Goal: Task Accomplishment & Management: Complete application form

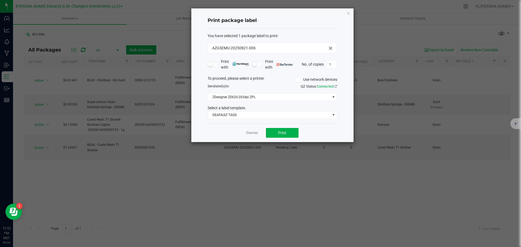
click at [348, 14] on icon "button" at bounding box center [348, 13] width 4 height 7
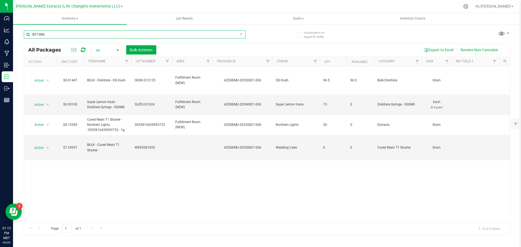
drag, startPoint x: 45, startPoint y: 34, endPoint x: 20, endPoint y: 30, distance: 25.6
click at [20, 30] on div "Include items not tagged for facility 821-006 All Packages All Active Only Lab …" at bounding box center [267, 106] width 508 height 165
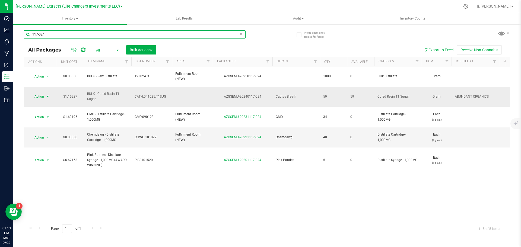
type input "117-024"
click at [39, 93] on span "Action" at bounding box center [37, 97] width 15 height 8
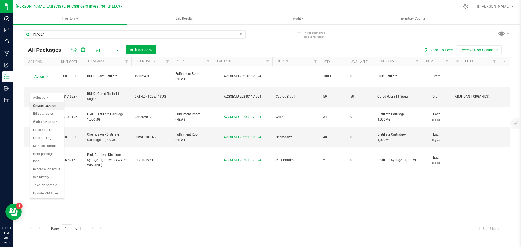
click at [50, 103] on li "Create package" at bounding box center [47, 106] width 34 height 8
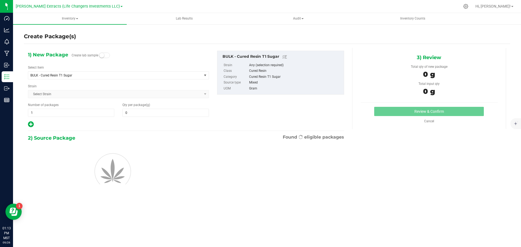
type input "0.0000"
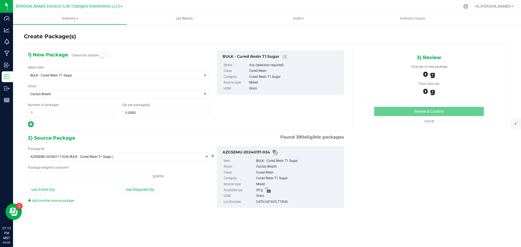
type input "0.0000 g"
click at [75, 74] on span "BULK - Cured Resin T1 Sugar" at bounding box center [111, 75] width 162 height 4
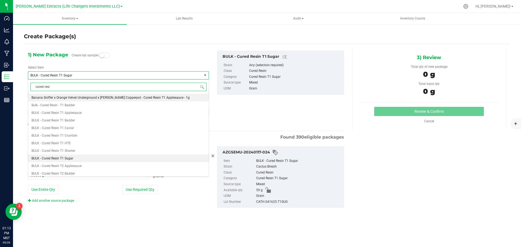
type input "cured resin"
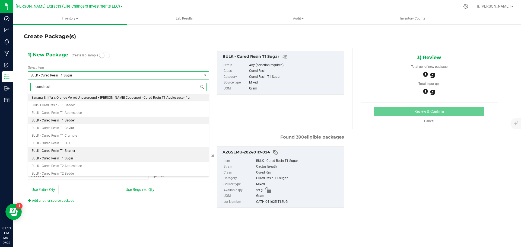
scroll to position [54, 0]
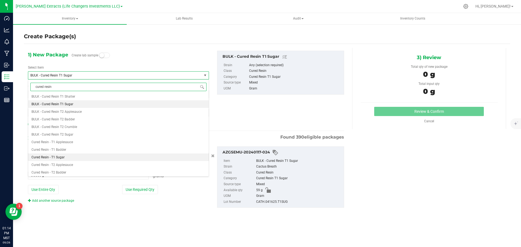
click at [59, 156] on span "Cured Resin - T1 Sugar" at bounding box center [47, 157] width 33 height 4
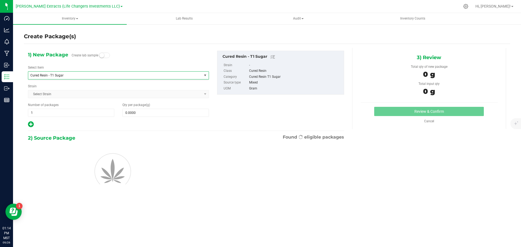
type input "0.0000"
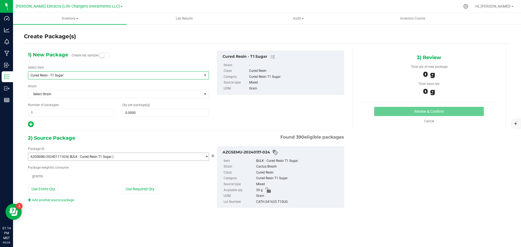
scroll to position [0, 0]
click at [160, 115] on span "0.0000 0" at bounding box center [165, 113] width 86 height 8
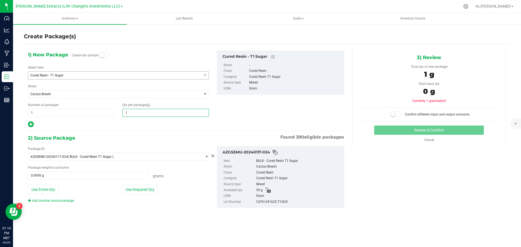
type input "10"
type input "10.0000"
drag, startPoint x: 48, startPoint y: 114, endPoint x: 30, endPoint y: 113, distance: 18.5
click at [30, 113] on span "1 1" at bounding box center [71, 113] width 86 height 8
drag, startPoint x: 46, startPoint y: 111, endPoint x: 27, endPoint y: 110, distance: 18.8
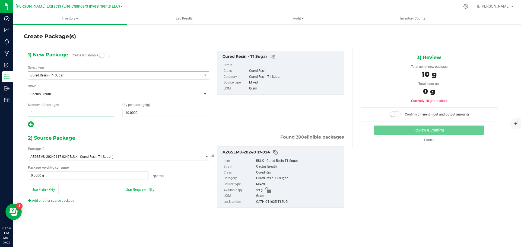
click at [27, 110] on div "Number of packages 1 1" at bounding box center [71, 109] width 94 height 14
type input "4"
drag, startPoint x: 141, startPoint y: 190, endPoint x: 164, endPoint y: 183, distance: 24.1
click at [141, 190] on button "Use Required Qty" at bounding box center [140, 189] width 36 height 9
type input "4"
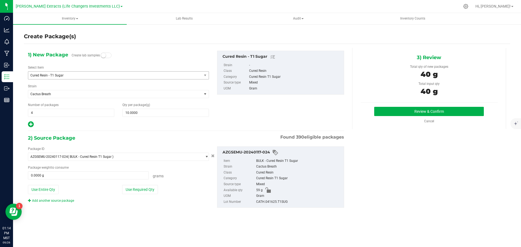
type input "40.0000 g"
click at [425, 113] on button "Review & Confirm" at bounding box center [429, 111] width 110 height 9
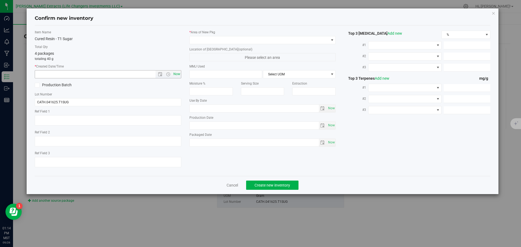
type textarea "ABUNDANT ORGANICS."
click at [177, 72] on span "Now" at bounding box center [176, 74] width 9 height 8
type input "9/26/2025 1:14 PM"
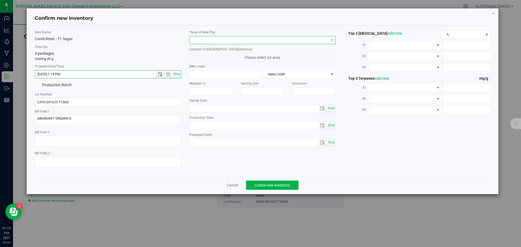
click at [214, 37] on span at bounding box center [259, 40] width 139 height 8
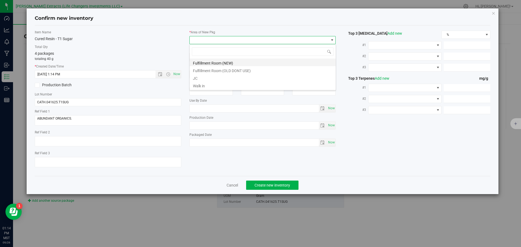
scroll to position [8, 146]
click at [200, 61] on li "Fulfillment Room (NEW)" at bounding box center [263, 63] width 146 height 8
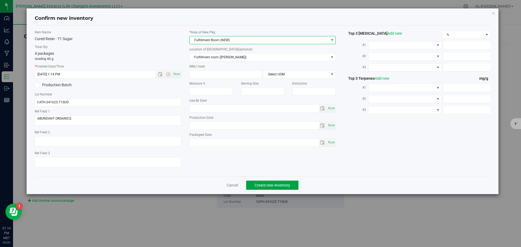
click at [264, 185] on span "Create new inventory" at bounding box center [272, 185] width 36 height 4
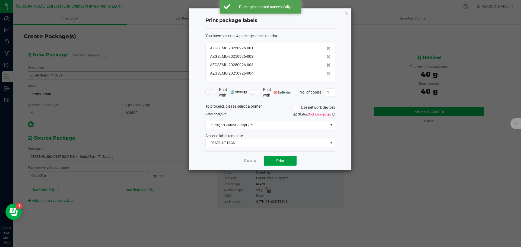
click at [272, 159] on button "Print" at bounding box center [280, 161] width 33 height 10
click at [345, 11] on icon "button" at bounding box center [346, 13] width 4 height 7
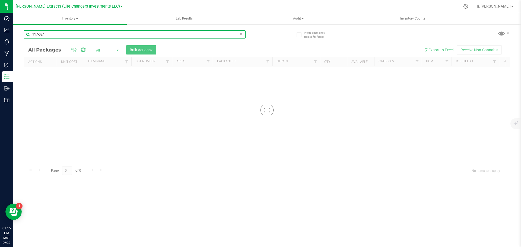
drag, startPoint x: 53, startPoint y: 35, endPoint x: 15, endPoint y: 29, distance: 38.7
click at [15, 30] on div "Include items not tagged for facility 117-024 Loading... All Packages All Activ…" at bounding box center [267, 106] width 508 height 165
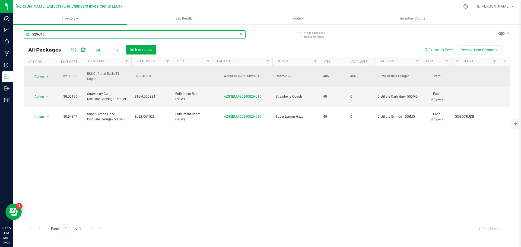
type input "829-016"
click at [40, 75] on span "Action" at bounding box center [37, 77] width 15 height 8
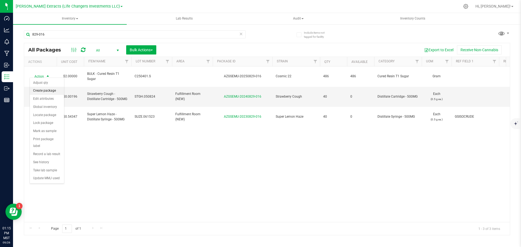
click at [43, 89] on li "Create package" at bounding box center [47, 91] width 34 height 8
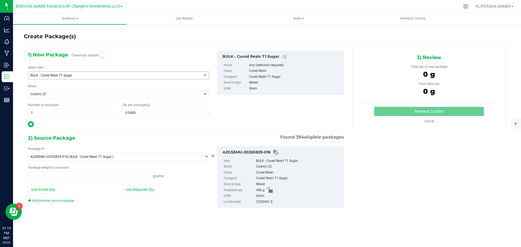
type input "0.0000 g"
click at [35, 75] on span "BULK - Cured Resin T1 Sugar" at bounding box center [111, 75] width 162 height 4
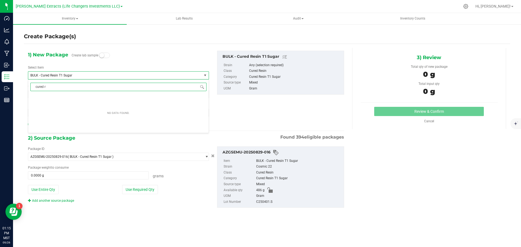
type input "cured re"
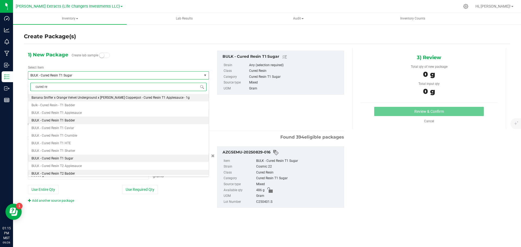
scroll to position [54, 0]
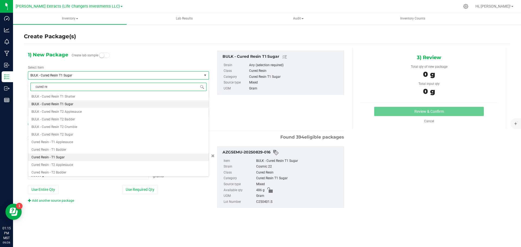
click at [64, 156] on span "Cured Resin - T1 Sugar" at bounding box center [47, 157] width 33 height 4
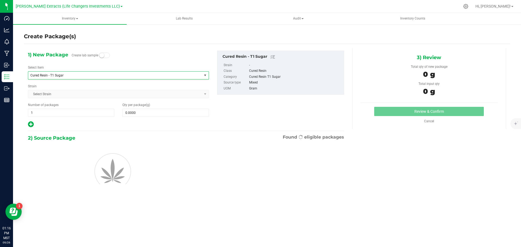
type input "0.0000"
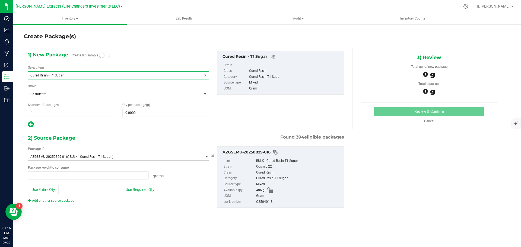
scroll to position [0, 0]
type input "0.0000 g"
click at [177, 111] on span "0.0000 0" at bounding box center [165, 113] width 86 height 8
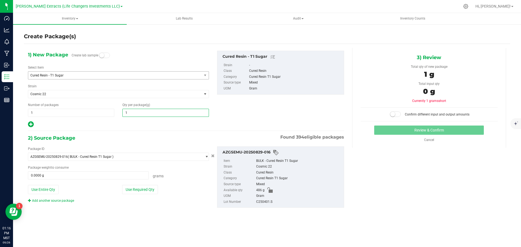
type input "10"
type input "10.0000"
click at [19, 110] on div "Create Package(s) 1) New Package Create lab sample Select Item Cured Resin - T1…" at bounding box center [267, 108] width 508 height 169
drag, startPoint x: 39, startPoint y: 113, endPoint x: 35, endPoint y: 113, distance: 3.6
click at [35, 113] on input "1" at bounding box center [71, 113] width 86 height 8
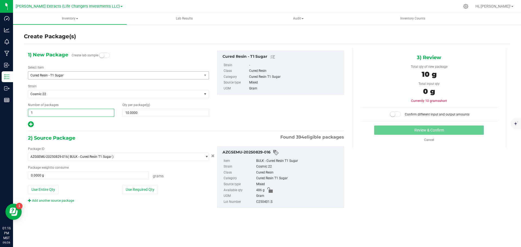
drag, startPoint x: 35, startPoint y: 113, endPoint x: 27, endPoint y: 113, distance: 8.7
click at [27, 113] on div "Number of packages 1 1" at bounding box center [71, 109] width 94 height 14
type input "4"
click at [143, 192] on button "Use Required Qty" at bounding box center [140, 189] width 36 height 9
type input "4"
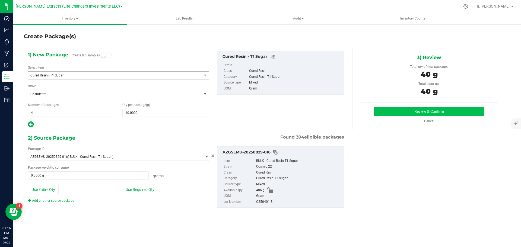
type input "40.0000 g"
click at [394, 108] on button "Review & Confirm" at bounding box center [429, 111] width 110 height 9
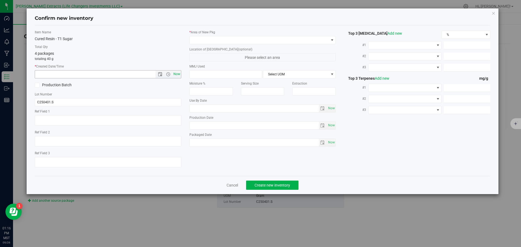
click at [176, 74] on span "Now" at bounding box center [176, 74] width 9 height 8
type input "9/26/2025 1:16 PM"
click at [208, 40] on span at bounding box center [259, 40] width 139 height 8
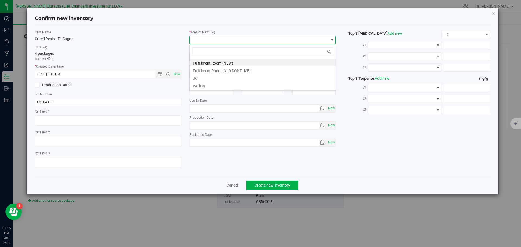
scroll to position [8, 146]
click at [201, 64] on li "Fulfillment Room (NEW)" at bounding box center [263, 63] width 146 height 8
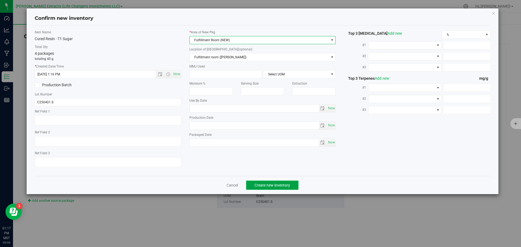
click at [280, 185] on span "Create new inventory" at bounding box center [272, 185] width 36 height 4
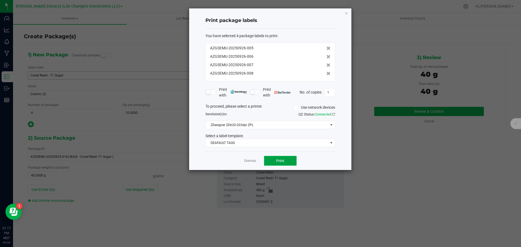
click at [277, 160] on span "Print" at bounding box center [280, 161] width 8 height 4
click at [345, 13] on icon "button" at bounding box center [346, 13] width 4 height 7
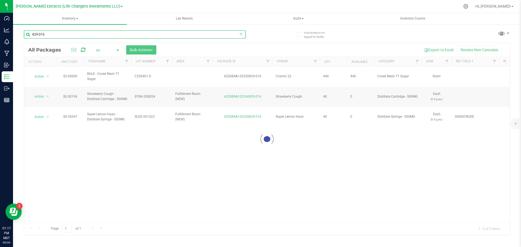
click at [51, 36] on input "829-016" at bounding box center [135, 34] width 222 height 8
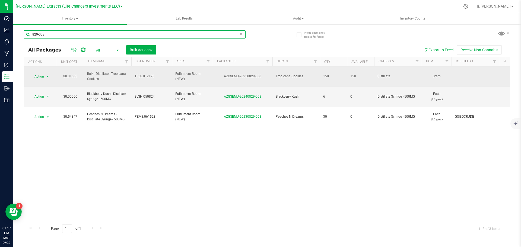
type input "829-008"
click at [46, 74] on span "select" at bounding box center [48, 76] width 4 height 4
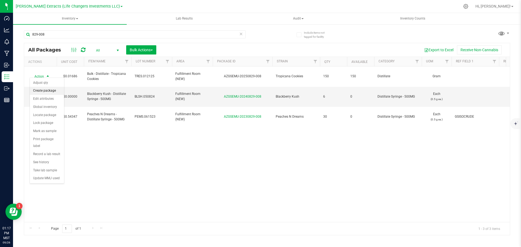
click at [47, 89] on li "Create package" at bounding box center [47, 91] width 34 height 8
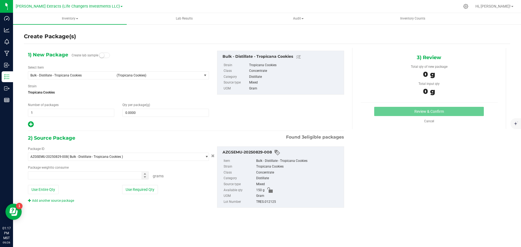
type input "0.0000 g"
click at [51, 75] on span "Bulk - Distillate - Tropicana Cookies" at bounding box center [71, 75] width 83 height 4
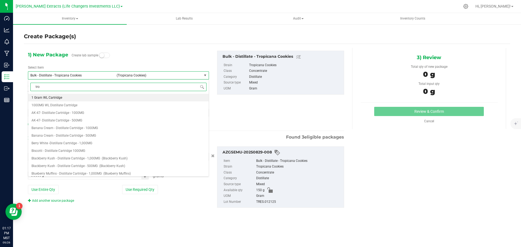
type input "trop"
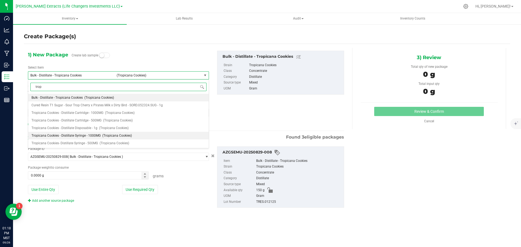
click at [94, 134] on span "Tropicana Cookies - Distillate Syringe - 1000MG" at bounding box center [65, 136] width 69 height 4
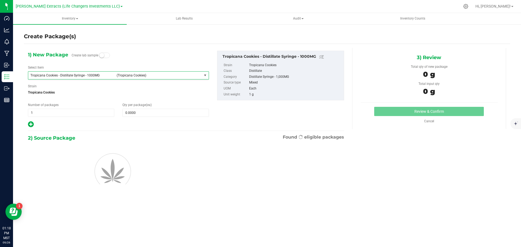
type input "0"
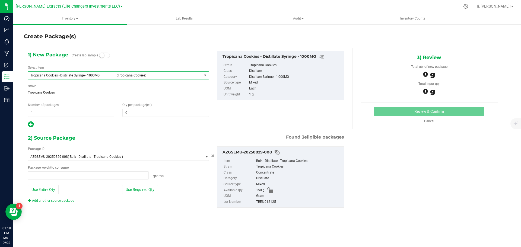
type input "0.0000 g"
click at [134, 112] on input "0" at bounding box center [166, 113] width 86 height 8
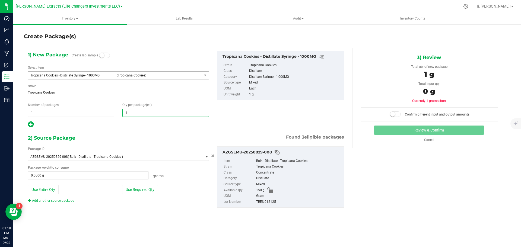
type input "10"
click at [149, 191] on button "Use Required Qty" at bounding box center [140, 189] width 36 height 9
type input "10"
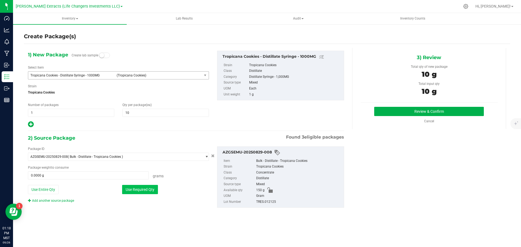
type input "10.0000 g"
click at [396, 108] on button "Review & Confirm" at bounding box center [429, 111] width 110 height 9
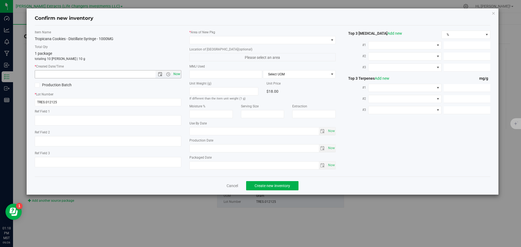
click at [175, 73] on span "Now" at bounding box center [176, 74] width 9 height 8
type input "9/26/2025 1:18 PM"
click at [195, 39] on span at bounding box center [259, 40] width 139 height 8
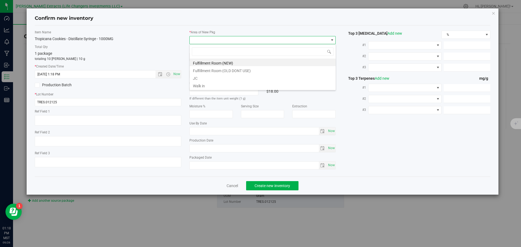
scroll to position [8, 146]
click at [202, 61] on li "Fulfillment Room (NEW)" at bounding box center [263, 63] width 146 height 8
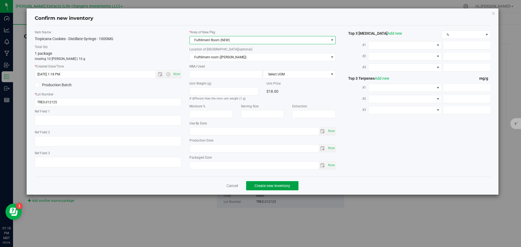
click at [253, 184] on button "Create new inventory" at bounding box center [272, 185] width 52 height 9
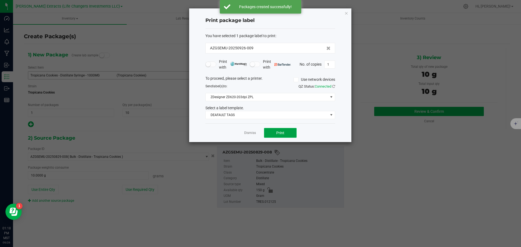
click at [281, 131] on span "Print" at bounding box center [280, 133] width 8 height 4
click at [347, 13] on icon "button" at bounding box center [346, 13] width 4 height 7
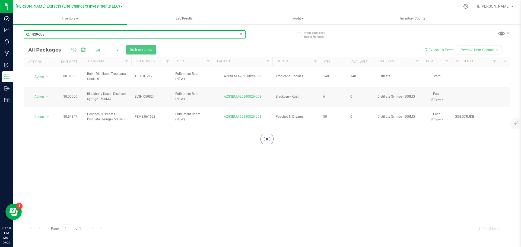
click at [53, 33] on input "829-008" at bounding box center [135, 34] width 222 height 8
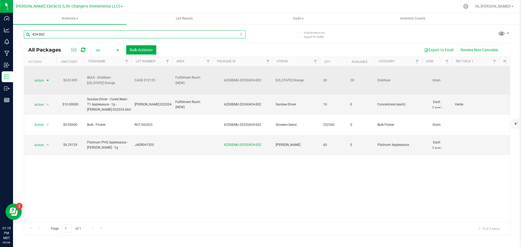
type input "424-002"
click at [39, 80] on span "Action" at bounding box center [37, 81] width 15 height 8
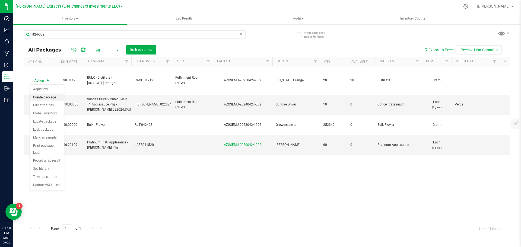
click at [45, 97] on li "Create package" at bounding box center [47, 98] width 34 height 8
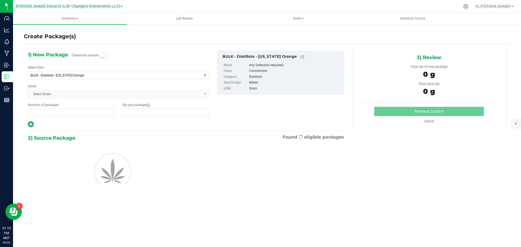
type input "1"
type input "0.0000"
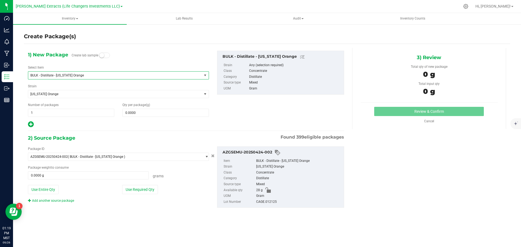
click at [43, 74] on span "BULK - Distillate - California Orange" at bounding box center [111, 75] width 162 height 4
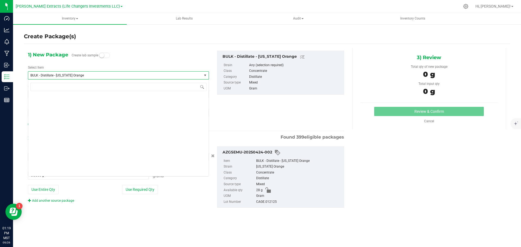
scroll to position [425, 0]
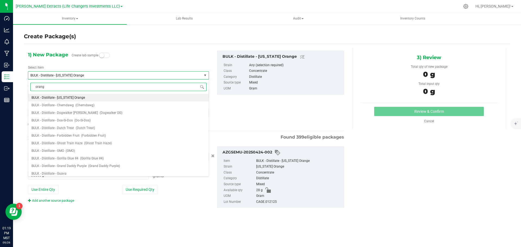
type input "orange"
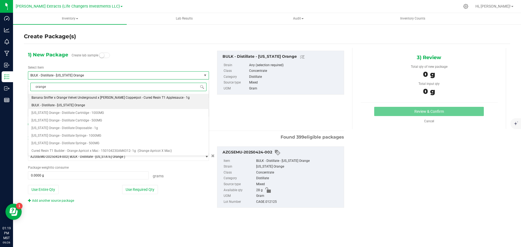
scroll to position [0, 0]
click at [59, 141] on span "[US_STATE] Orange - Distillate Syringe - 500MG" at bounding box center [65, 143] width 68 height 4
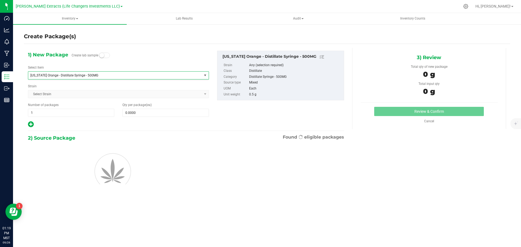
type input "0"
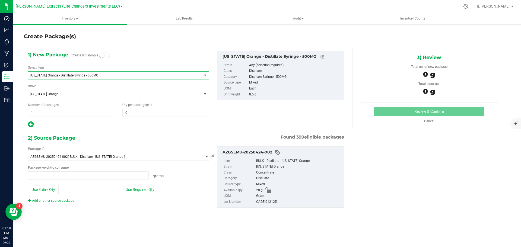
type input "0.0000 g"
click at [136, 116] on span "0 0" at bounding box center [165, 113] width 86 height 8
type input "25"
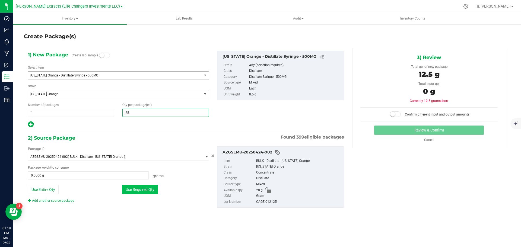
click at [141, 190] on button "Use Required Qty" at bounding box center [140, 189] width 36 height 9
type input "25"
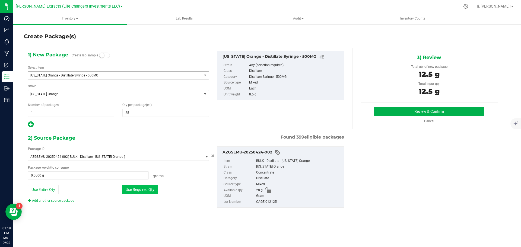
type input "12.5000 g"
click at [389, 109] on button "Review & Confirm" at bounding box center [429, 111] width 110 height 9
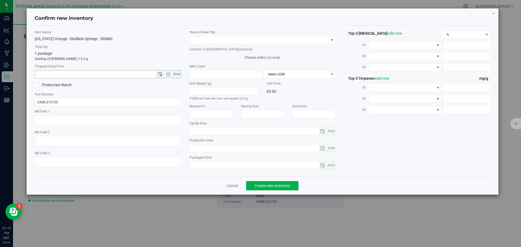
click at [178, 75] on span "Now" at bounding box center [176, 74] width 9 height 8
type input "9/26/2025 1:19 PM"
click at [195, 40] on span at bounding box center [259, 40] width 139 height 8
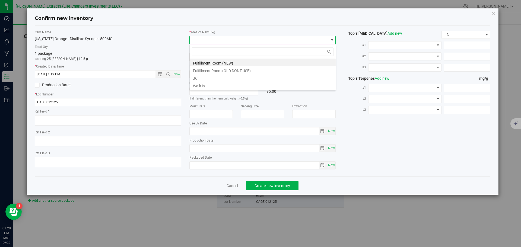
scroll to position [8, 146]
click at [207, 64] on li "Fulfillment Room (NEW)" at bounding box center [263, 63] width 146 height 8
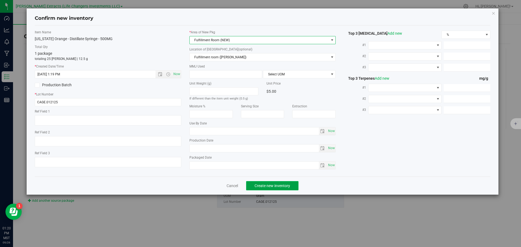
click at [289, 185] on span "Create new inventory" at bounding box center [272, 186] width 36 height 4
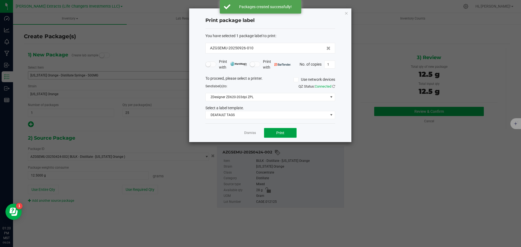
click at [280, 135] on span "Print" at bounding box center [280, 133] width 8 height 4
click at [346, 11] on icon "button" at bounding box center [346, 13] width 4 height 7
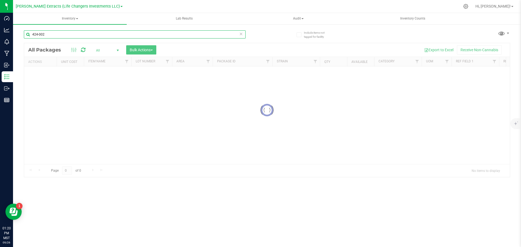
click at [26, 31] on div "Inventory All packages All inventory Waste log Create inventory Lab Results Aud…" at bounding box center [267, 130] width 508 height 234
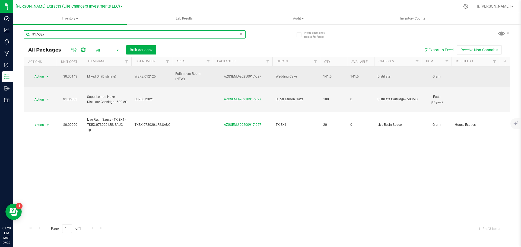
type input "917-027"
click at [44, 76] on span "select" at bounding box center [47, 77] width 7 height 8
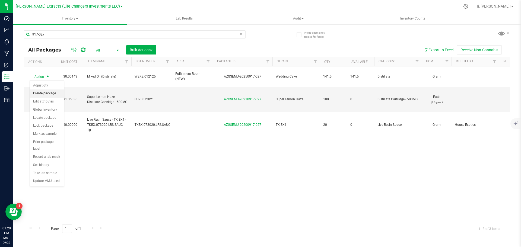
click at [49, 92] on li "Create package" at bounding box center [47, 93] width 34 height 8
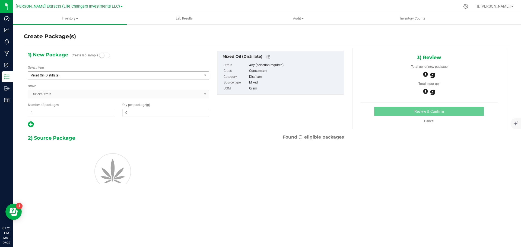
type input "0.0000"
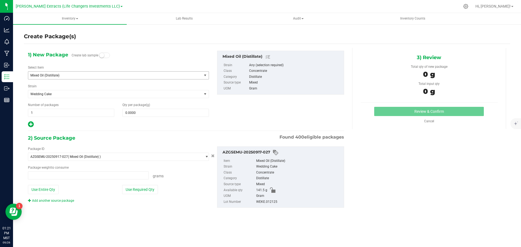
type input "0.0000 g"
click at [53, 73] on span "Mixed Oil (Distillate)" at bounding box center [115, 76] width 174 height 8
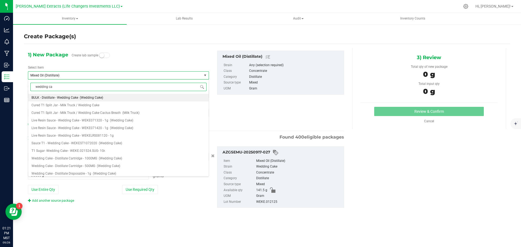
type input "wedding cak"
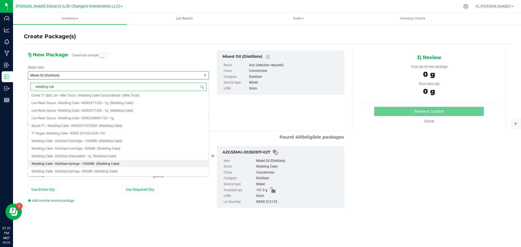
click at [96, 162] on span "(Wedding Cake)" at bounding box center [107, 164] width 23 height 4
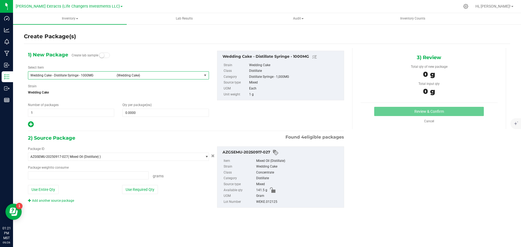
type input "0"
type input "0.0000 g"
click at [136, 113] on span "0 0" at bounding box center [165, 113] width 86 height 8
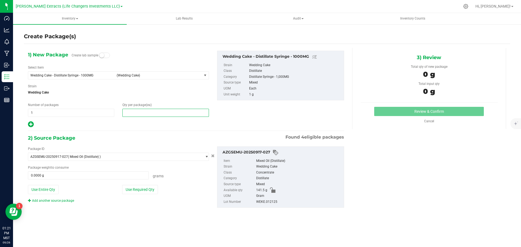
type input "5"
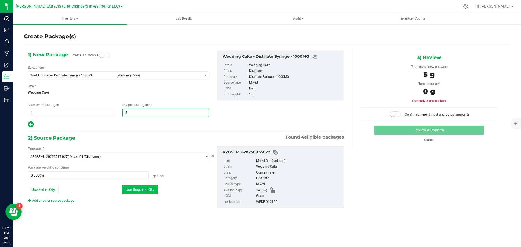
drag, startPoint x: 138, startPoint y: 189, endPoint x: 146, endPoint y: 186, distance: 8.2
click at [138, 189] on button "Use Required Qty" at bounding box center [140, 189] width 36 height 9
type input "5"
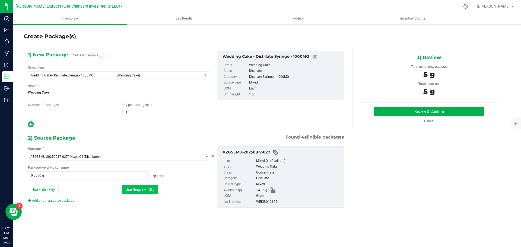
type input "5.0000 g"
click at [387, 109] on button "Review & Confirm" at bounding box center [429, 111] width 110 height 9
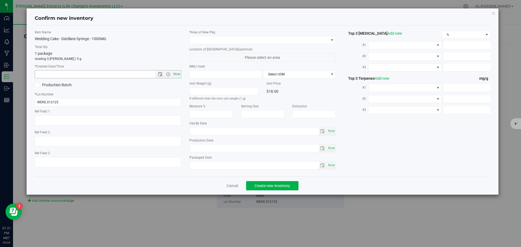
click at [175, 72] on span "Now" at bounding box center [176, 74] width 9 height 8
type input "9/26/2025 1:21 PM"
click at [202, 38] on span at bounding box center [259, 40] width 139 height 8
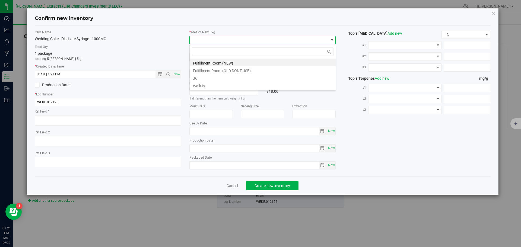
scroll to position [8, 146]
click at [211, 63] on li "Fulfillment Room (NEW)" at bounding box center [263, 63] width 146 height 8
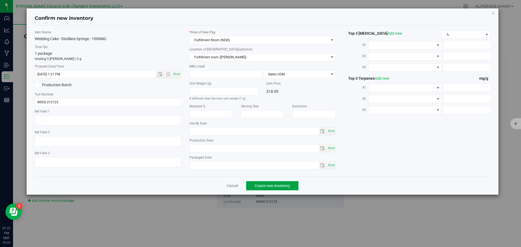
click at [271, 186] on span "Create new inventory" at bounding box center [272, 186] width 36 height 4
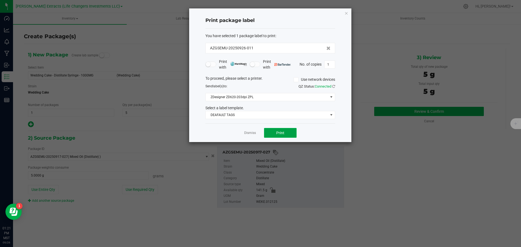
click at [281, 131] on span "Print" at bounding box center [280, 133] width 8 height 4
click at [347, 13] on icon "button" at bounding box center [346, 13] width 4 height 7
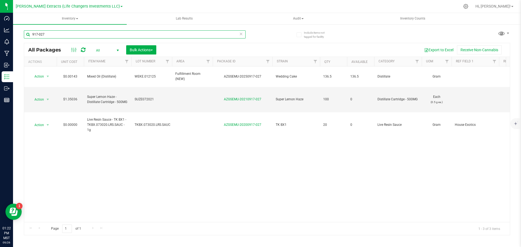
drag, startPoint x: 48, startPoint y: 35, endPoint x: 36, endPoint y: 37, distance: 12.3
click at [36, 37] on input "917-027" at bounding box center [135, 34] width 222 height 8
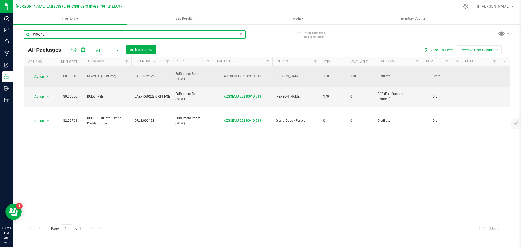
type input "919-013"
click at [40, 73] on span "Action" at bounding box center [37, 77] width 15 height 8
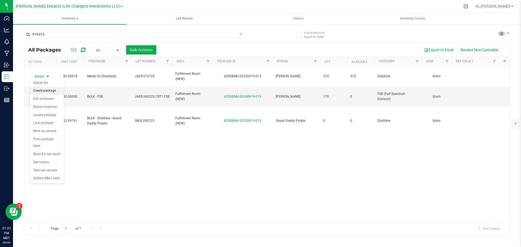
click at [52, 91] on li "Create package" at bounding box center [47, 91] width 34 height 8
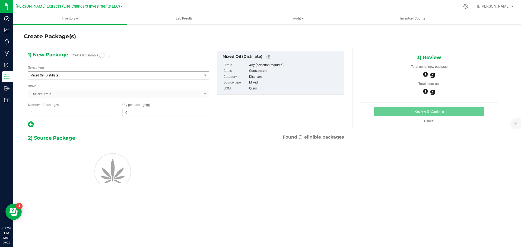
type input "0.0000"
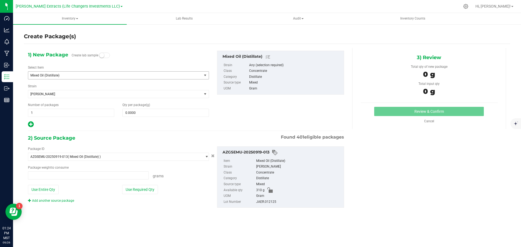
type input "0.0000 g"
click at [44, 74] on span "Mixed Oil (Distillate)" at bounding box center [111, 75] width 162 height 4
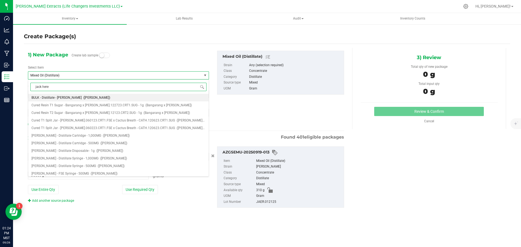
type input "jack herer"
click at [78, 158] on span "[PERSON_NAME] - Distillate Syringe - 1,000MG" at bounding box center [64, 158] width 67 height 4
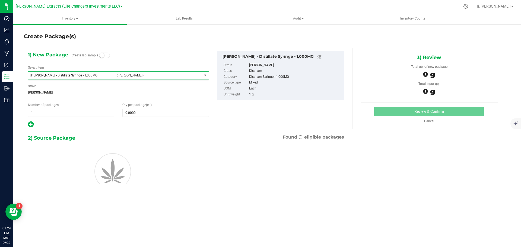
type input "0"
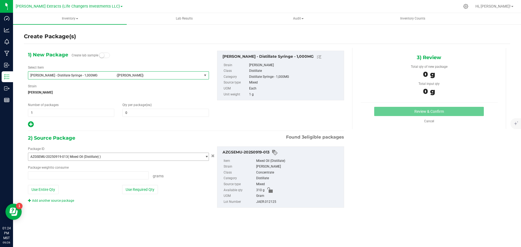
type input "0.0000 g"
click at [163, 114] on span "0 0" at bounding box center [165, 113] width 86 height 8
type input "40"
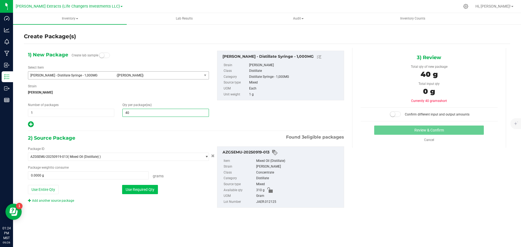
click at [142, 188] on button "Use Required Qty" at bounding box center [140, 189] width 36 height 9
type input "40"
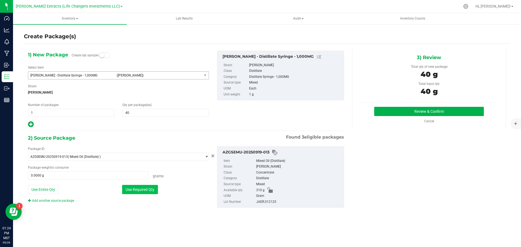
type input "40.0000 g"
click at [397, 112] on button "Review & Confirm" at bounding box center [429, 111] width 110 height 9
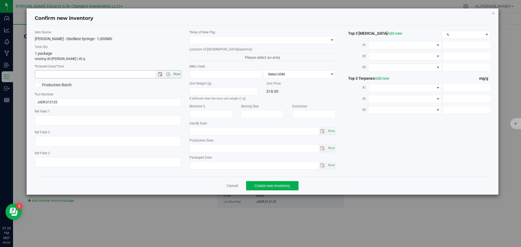
click at [177, 73] on span "Now" at bounding box center [176, 74] width 9 height 8
type input "9/26/2025 1:24 PM"
click at [201, 39] on span at bounding box center [259, 40] width 139 height 8
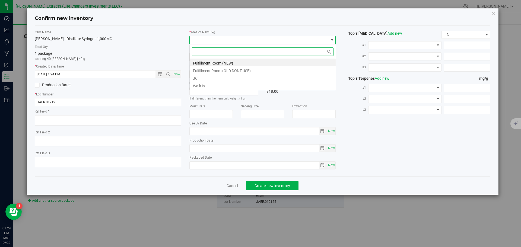
scroll to position [8, 146]
click at [209, 62] on li "Fulfillment Room (NEW)" at bounding box center [263, 63] width 146 height 8
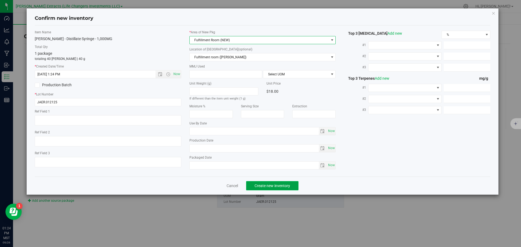
click at [260, 188] on button "Create new inventory" at bounding box center [272, 185] width 52 height 9
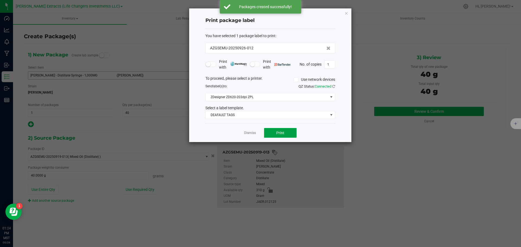
click at [271, 133] on button "Print" at bounding box center [280, 133] width 33 height 10
click at [345, 13] on icon "button" at bounding box center [346, 13] width 4 height 7
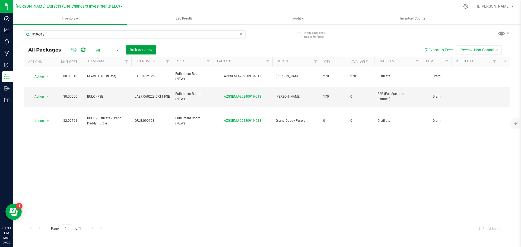
click at [149, 50] on span "Bulk Actions" at bounding box center [141, 50] width 23 height 4
click at [150, 85] on div "Combine packages" at bounding box center [148, 82] width 39 height 9
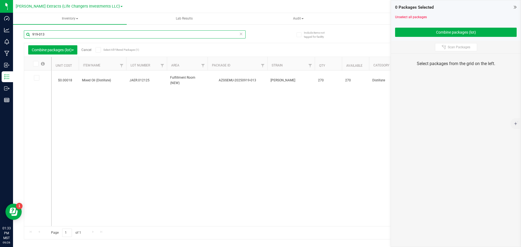
drag, startPoint x: 44, startPoint y: 35, endPoint x: 26, endPoint y: 36, distance: 18.0
click at [26, 36] on input "919-013" at bounding box center [135, 34] width 222 height 8
click at [461, 49] on span "Scan Packages" at bounding box center [458, 47] width 23 height 4
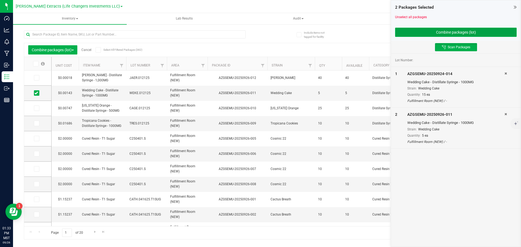
click at [447, 33] on button "Combine packages (lot)" at bounding box center [455, 32] width 121 height 9
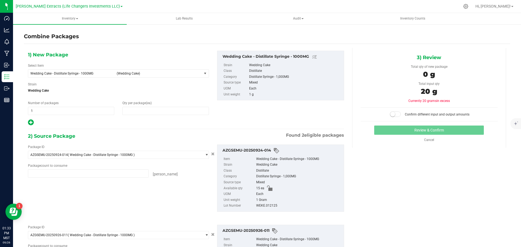
type input "0"
type input "15 ea"
type input "5 ea"
click at [167, 113] on input "0" at bounding box center [166, 111] width 86 height 8
type input "20"
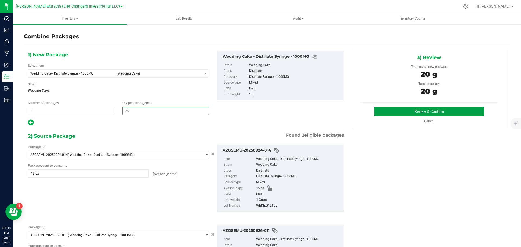
click at [436, 110] on button "Review & Confirm" at bounding box center [429, 111] width 110 height 9
type input "20"
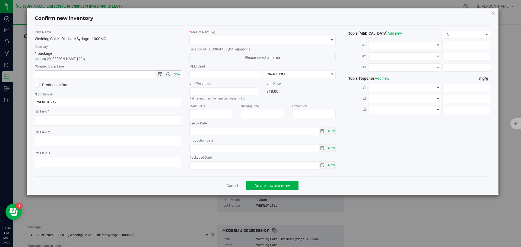
click at [177, 72] on span "Now" at bounding box center [176, 74] width 9 height 8
type input "9/26/2025 1:34 PM"
click at [195, 38] on span at bounding box center [259, 40] width 139 height 8
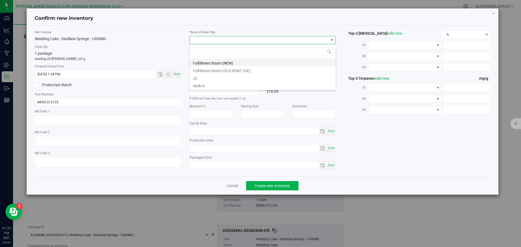
scroll to position [8, 146]
click at [201, 62] on li "Fulfillment Room (NEW)" at bounding box center [263, 63] width 146 height 8
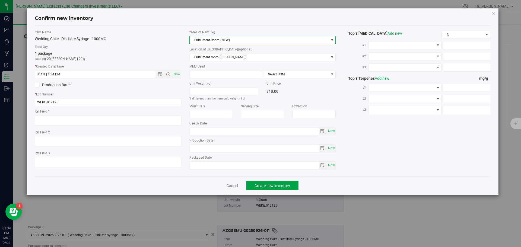
click at [270, 184] on span "Create new inventory" at bounding box center [272, 186] width 36 height 4
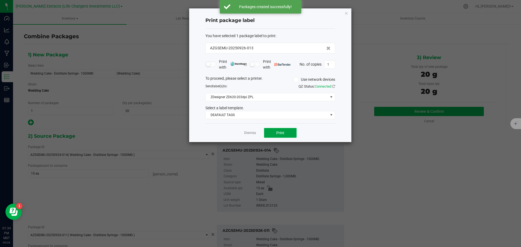
click at [289, 133] on button "Print" at bounding box center [280, 133] width 33 height 10
click at [345, 12] on icon "button" at bounding box center [346, 13] width 4 height 7
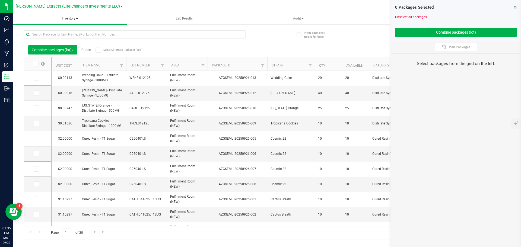
click at [66, 17] on span "Inventory" at bounding box center [70, 18] width 114 height 11
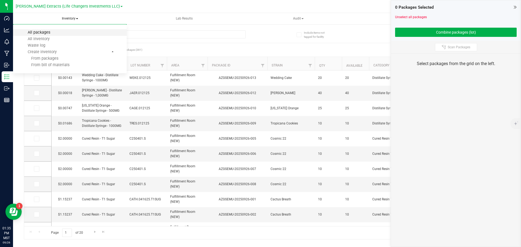
click at [38, 32] on span "All packages" at bounding box center [38, 32] width 37 height 5
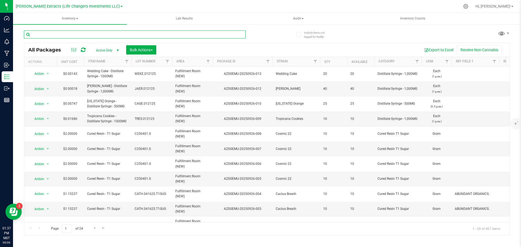
click at [59, 34] on input "text" at bounding box center [135, 34] width 222 height 8
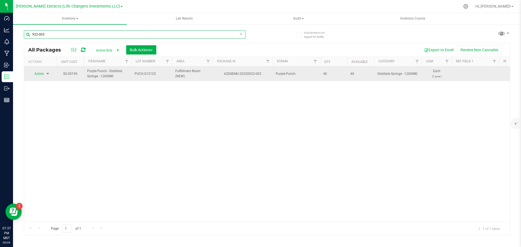
type input "922-003"
click at [40, 70] on span "Action" at bounding box center [37, 74] width 15 height 8
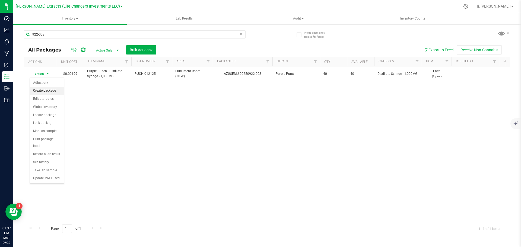
click at [41, 90] on li "Create package" at bounding box center [47, 91] width 34 height 8
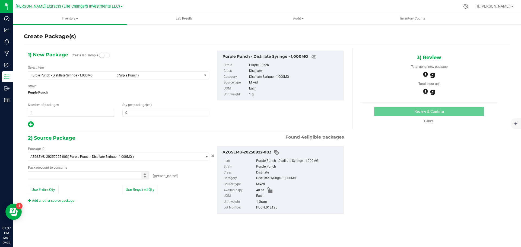
type input "0 ea"
click at [31, 111] on span "1 1" at bounding box center [71, 113] width 86 height 8
drag, startPoint x: 40, startPoint y: 113, endPoint x: 31, endPoint y: 112, distance: 9.8
click at [29, 112] on input "21" at bounding box center [71, 113] width 86 height 8
type input "2"
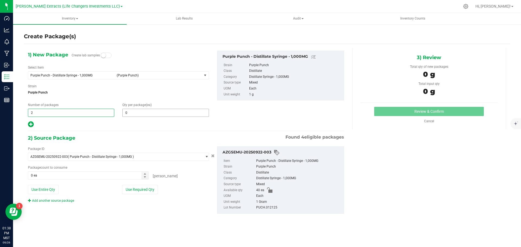
click at [149, 113] on input "0" at bounding box center [166, 113] width 86 height 8
type input "2"
type input "20"
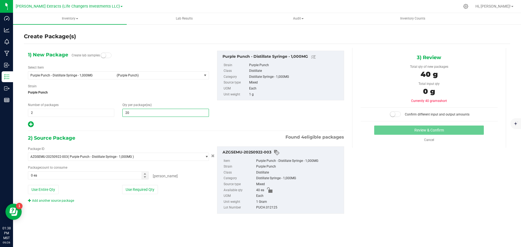
drag, startPoint x: 133, startPoint y: 191, endPoint x: 417, endPoint y: 127, distance: 291.2
click at [133, 191] on button "Use Required Qty" at bounding box center [140, 189] width 36 height 9
type input "20"
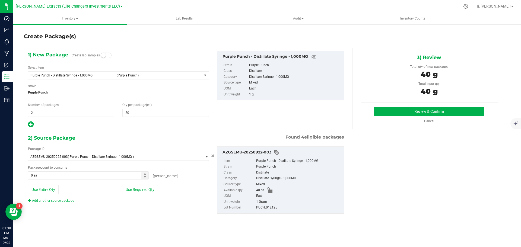
type input "40 ea"
click at [400, 111] on button "Review & Confirm" at bounding box center [429, 111] width 110 height 9
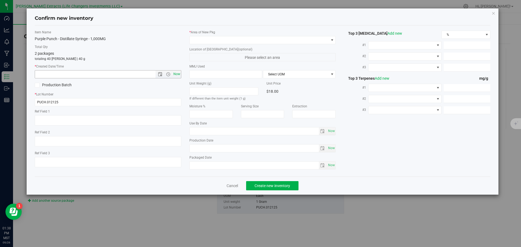
click at [177, 73] on span "Now" at bounding box center [176, 74] width 9 height 8
type input "9/26/2025 1:38 PM"
click at [199, 40] on span at bounding box center [259, 40] width 139 height 8
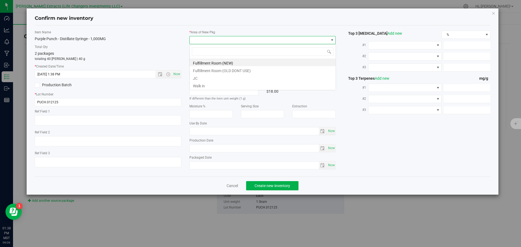
scroll to position [8, 146]
click at [204, 62] on li "Fulfillment Room (NEW)" at bounding box center [263, 63] width 146 height 8
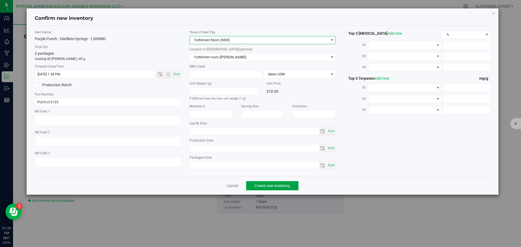
click at [280, 181] on button "Create new inventory" at bounding box center [272, 185] width 52 height 9
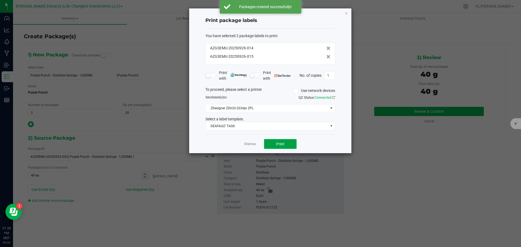
click at [272, 145] on button "Print" at bounding box center [280, 144] width 33 height 10
click at [346, 13] on icon "button" at bounding box center [346, 13] width 4 height 7
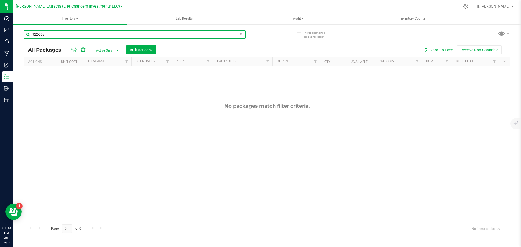
drag, startPoint x: 48, startPoint y: 34, endPoint x: 26, endPoint y: 28, distance: 23.4
click at [26, 28] on div "922-003" at bounding box center [145, 33] width 243 height 17
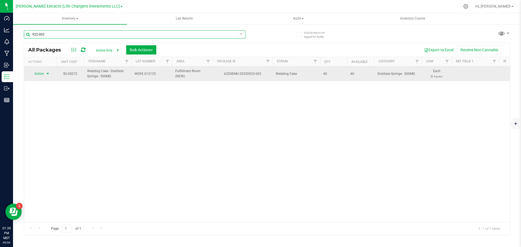
type input "922-002"
click at [37, 74] on span "Action" at bounding box center [37, 74] width 15 height 8
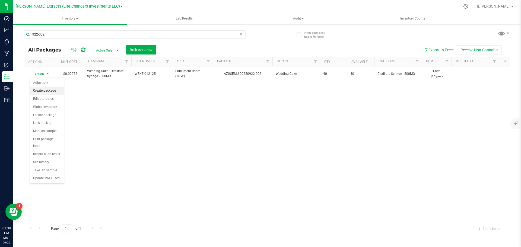
click at [44, 92] on li "Create package" at bounding box center [47, 91] width 34 height 8
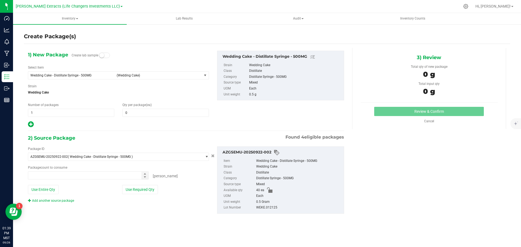
type input "0 ea"
click at [30, 113] on span "1 1" at bounding box center [71, 113] width 86 height 8
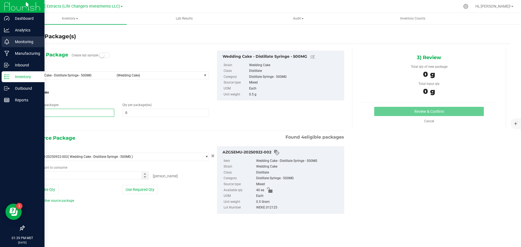
type input "2"
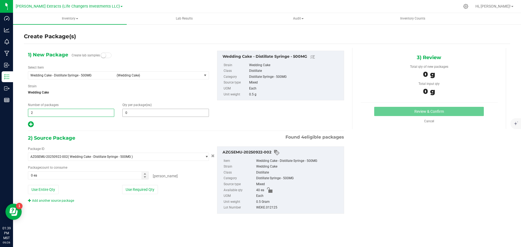
click at [142, 112] on input "0" at bounding box center [166, 113] width 86 height 8
type input "2"
type input "20"
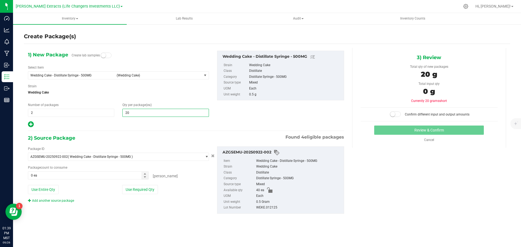
drag, startPoint x: 156, startPoint y: 191, endPoint x: 417, endPoint y: 123, distance: 270.2
click at [155, 190] on button "Use Required Qty" at bounding box center [140, 189] width 36 height 9
type input "20"
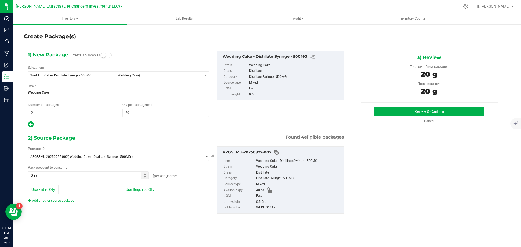
type input "40 ea"
click at [421, 111] on button "Review & Confirm" at bounding box center [429, 111] width 110 height 9
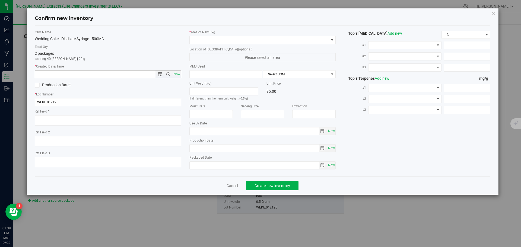
click at [175, 75] on span "Now" at bounding box center [176, 74] width 9 height 8
type input "9/26/2025 1:39 PM"
click at [200, 40] on span at bounding box center [259, 40] width 139 height 8
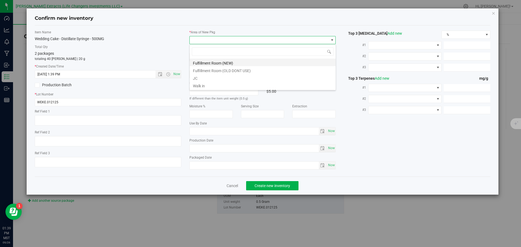
scroll to position [8, 146]
click at [204, 63] on li "Fulfillment Room (NEW)" at bounding box center [263, 63] width 146 height 8
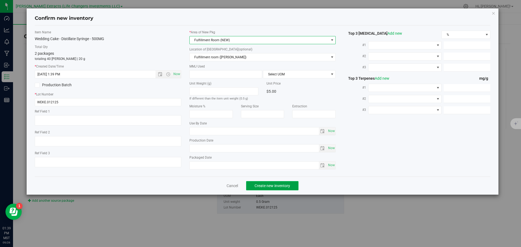
click at [277, 184] on span "Create new inventory" at bounding box center [272, 186] width 36 height 4
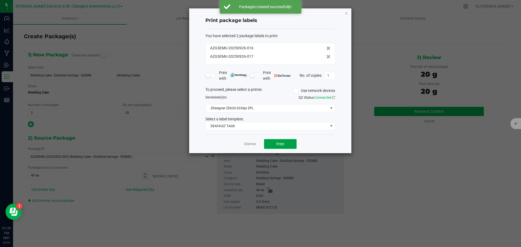
click at [271, 142] on button "Print" at bounding box center [280, 144] width 33 height 10
click at [347, 14] on icon "button" at bounding box center [346, 13] width 4 height 7
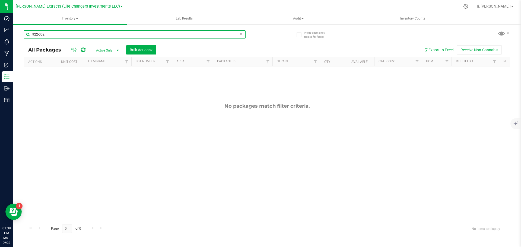
drag, startPoint x: 49, startPoint y: 35, endPoint x: 22, endPoint y: 31, distance: 27.4
click at [22, 31] on div "Include items not tagged for facility 922-002 All Packages Active Only Active O…" at bounding box center [267, 106] width 508 height 165
type input "3"
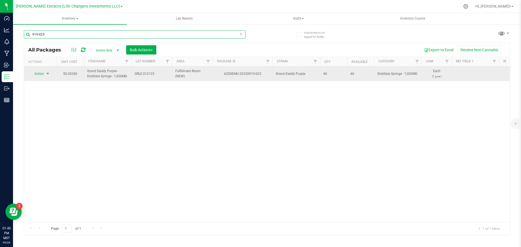
type input "919-023"
click at [37, 74] on span "Action" at bounding box center [37, 74] width 15 height 8
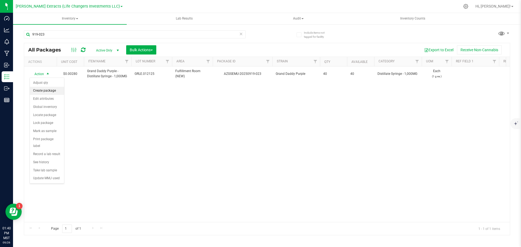
click at [32, 91] on li "Create package" at bounding box center [47, 91] width 34 height 8
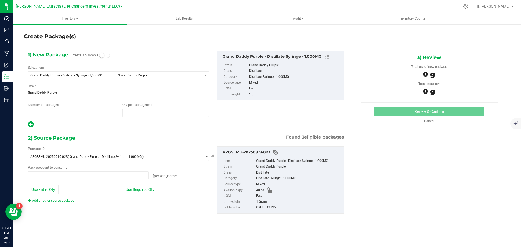
type input "1"
type input "0"
type input "0 ea"
click at [176, 114] on input "0" at bounding box center [166, 113] width 86 height 8
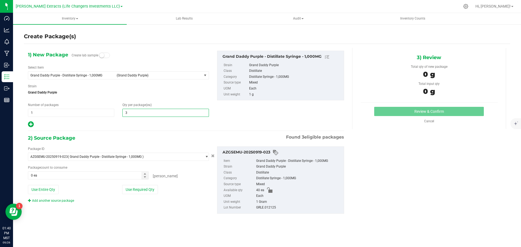
type input "30"
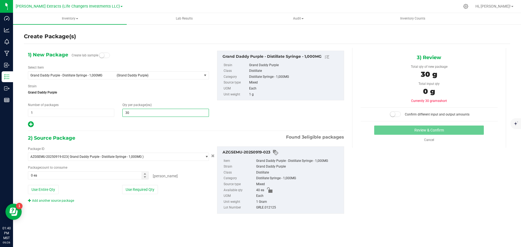
click at [31, 124] on icon at bounding box center [31, 124] width 6 height 7
type input "30"
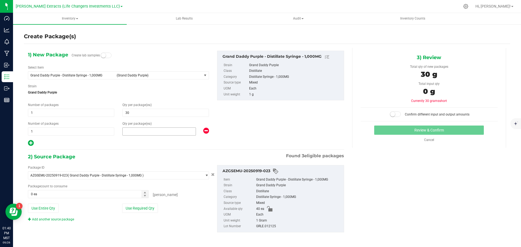
click at [132, 131] on input "text" at bounding box center [159, 132] width 73 height 8
type input "0"
type input "30"
type input "10"
drag, startPoint x: 135, startPoint y: 208, endPoint x: 209, endPoint y: 178, distance: 79.9
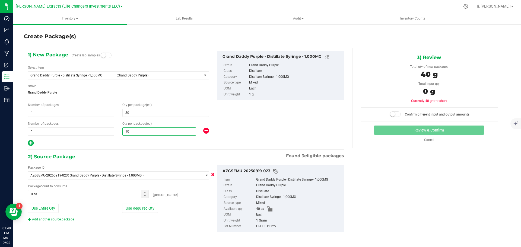
click at [135, 208] on button "Use Required Qty" at bounding box center [140, 208] width 36 height 9
type input "10"
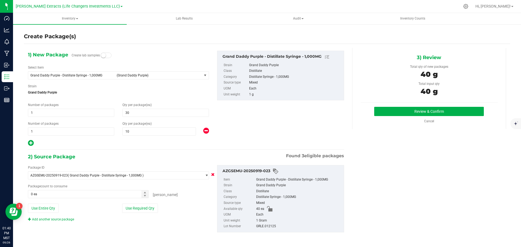
type input "40 ea"
click at [443, 109] on button "Review & Confirm" at bounding box center [429, 111] width 110 height 9
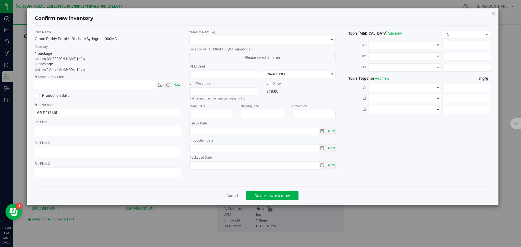
click at [175, 85] on span "Now" at bounding box center [176, 85] width 9 height 8
type input "9/26/2025 1:40 PM"
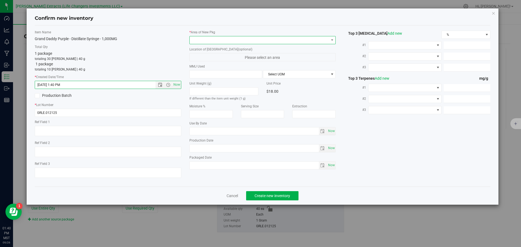
click at [195, 41] on span at bounding box center [259, 40] width 139 height 8
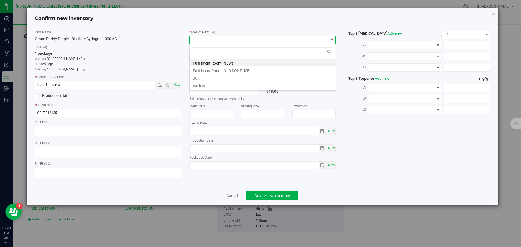
scroll to position [8, 146]
click at [198, 62] on li "Fulfillment Room (NEW)" at bounding box center [263, 63] width 146 height 8
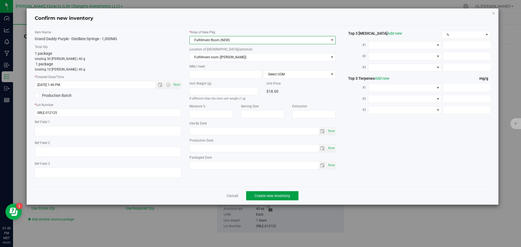
click at [281, 194] on span "Create new inventory" at bounding box center [272, 196] width 36 height 4
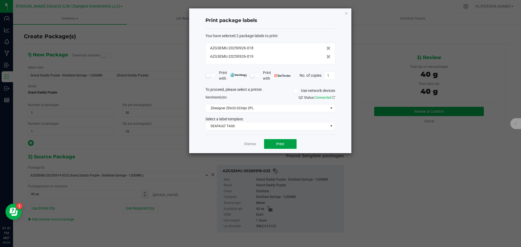
click at [282, 145] on span "Print" at bounding box center [280, 144] width 8 height 4
click at [346, 13] on icon "button" at bounding box center [346, 13] width 4 height 7
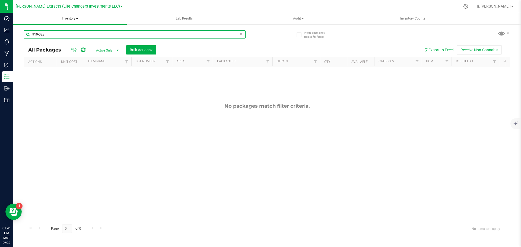
drag, startPoint x: 50, startPoint y: 36, endPoint x: 22, endPoint y: 24, distance: 29.8
click at [22, 27] on div "Include items not tagged for facility 919-023 All Packages Active Only Active O…" at bounding box center [267, 106] width 508 height 165
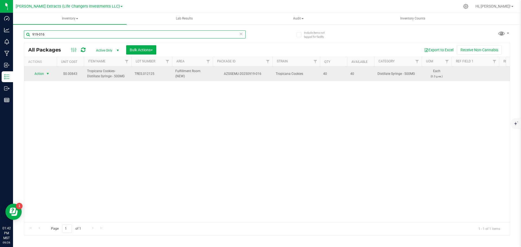
type input "919-016"
click at [39, 74] on span "Action" at bounding box center [37, 74] width 15 height 8
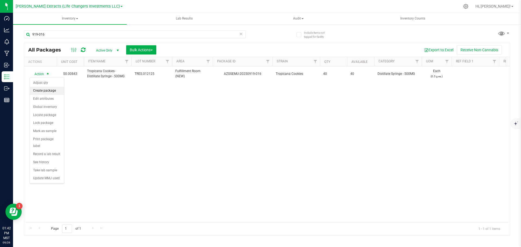
click at [37, 92] on li "Create package" at bounding box center [47, 91] width 34 height 8
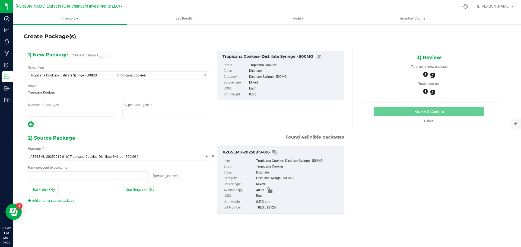
type input "1"
type input "0"
type input "0 ea"
click at [139, 111] on span "0 0" at bounding box center [165, 113] width 86 height 8
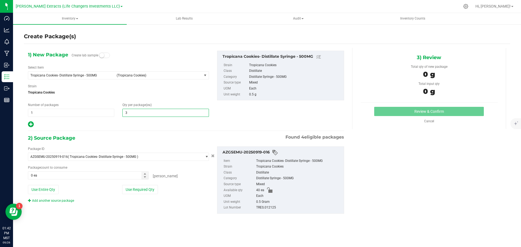
type input "30"
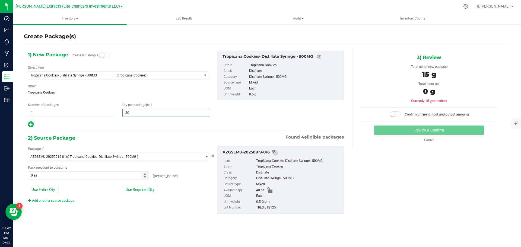
click at [31, 124] on icon at bounding box center [31, 124] width 6 height 7
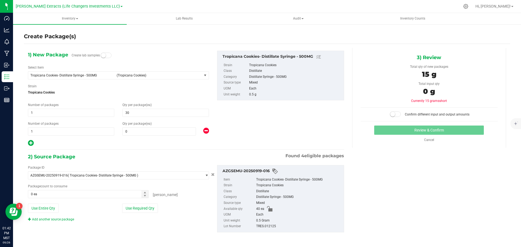
type input "30"
click at [138, 132] on span "0 0" at bounding box center [158, 131] width 73 height 8
type input "10"
drag, startPoint x: 130, startPoint y: 209, endPoint x: 152, endPoint y: 202, distance: 23.5
click at [130, 209] on button "Use Required Qty" at bounding box center [140, 208] width 36 height 9
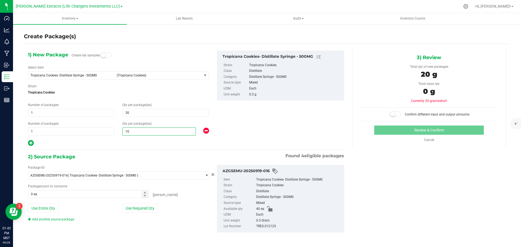
type input "10"
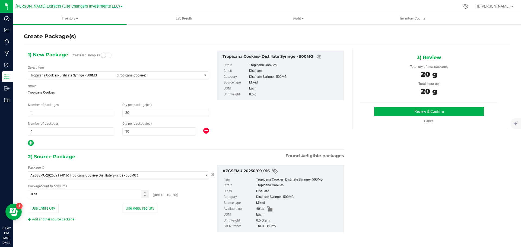
type input "40 ea"
click at [444, 112] on button "Review & Confirm" at bounding box center [429, 111] width 110 height 9
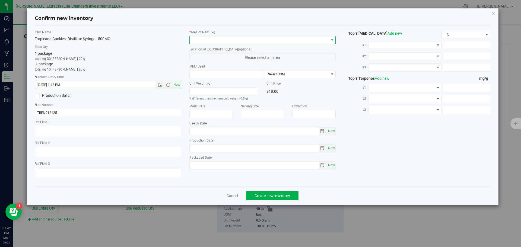
click at [200, 40] on span at bounding box center [259, 40] width 139 height 8
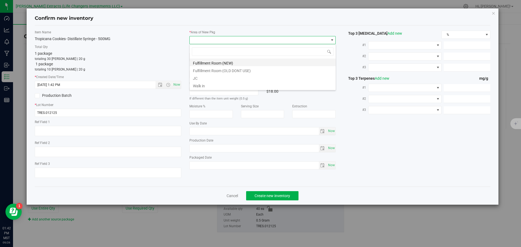
scroll to position [8, 146]
click at [203, 63] on li "Fulfillment Room (NEW)" at bounding box center [263, 63] width 146 height 8
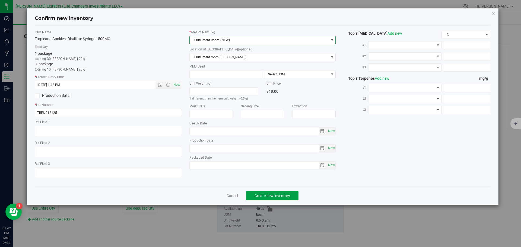
click at [270, 194] on span "Create new inventory" at bounding box center [272, 196] width 36 height 4
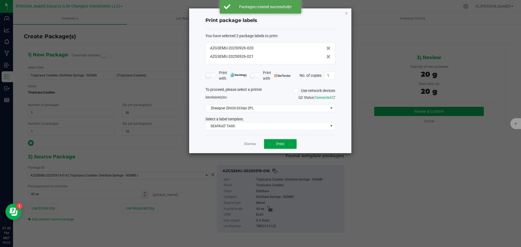
click at [291, 145] on button "Print" at bounding box center [280, 144] width 33 height 10
click at [345, 12] on icon "button" at bounding box center [346, 13] width 4 height 7
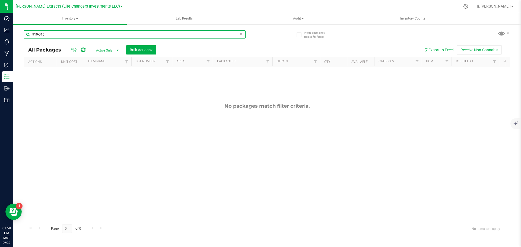
drag, startPoint x: 49, startPoint y: 34, endPoint x: 31, endPoint y: 34, distance: 17.9
click at [31, 34] on input "919-016" at bounding box center [135, 34] width 222 height 8
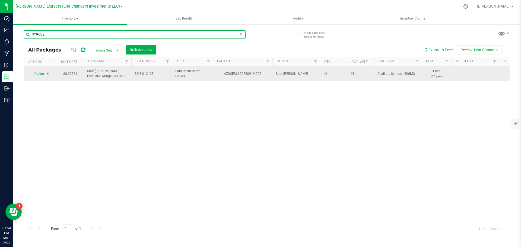
type input "919-002"
click at [42, 74] on span "Action" at bounding box center [37, 74] width 15 height 8
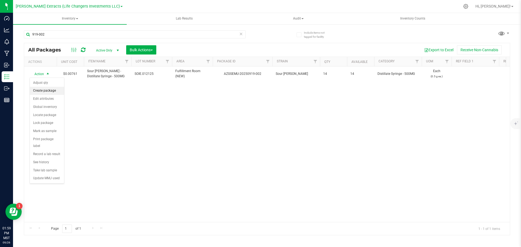
click at [46, 89] on li "Create package" at bounding box center [47, 91] width 34 height 8
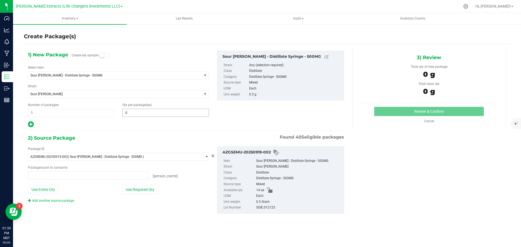
type input "0 ea"
click at [143, 114] on span "0 0" at bounding box center [165, 113] width 86 height 8
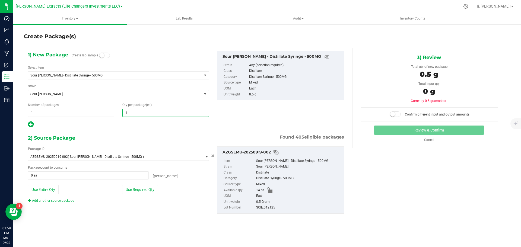
type input "10"
click at [30, 123] on icon at bounding box center [31, 124] width 6 height 7
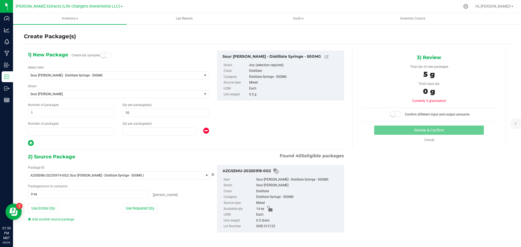
type input "10"
type input "1"
type input "0"
click at [126, 130] on input "0" at bounding box center [159, 132] width 73 height 8
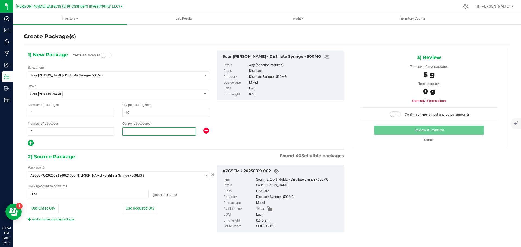
type input "4"
drag, startPoint x: 128, startPoint y: 208, endPoint x: 413, endPoint y: 164, distance: 288.8
click at [128, 208] on button "Use Required Qty" at bounding box center [140, 208] width 36 height 9
type input "4"
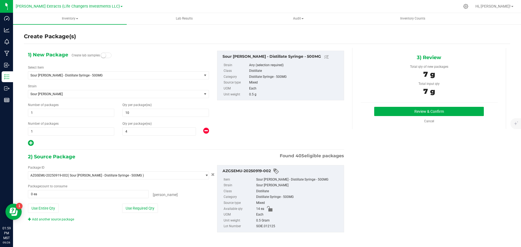
type input "14 ea"
click at [404, 112] on button "Review & Confirm" at bounding box center [429, 111] width 110 height 9
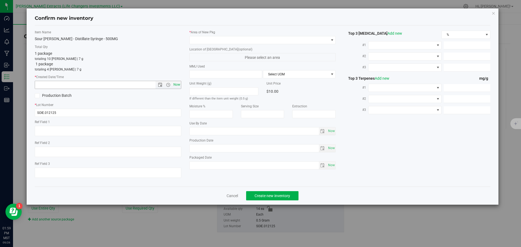
click at [178, 84] on span "Now" at bounding box center [176, 85] width 9 height 8
type input "[DATE] 1:59 PM"
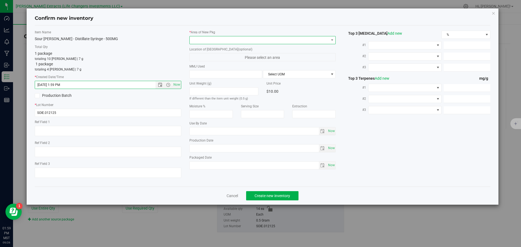
click at [204, 40] on span at bounding box center [259, 40] width 139 height 8
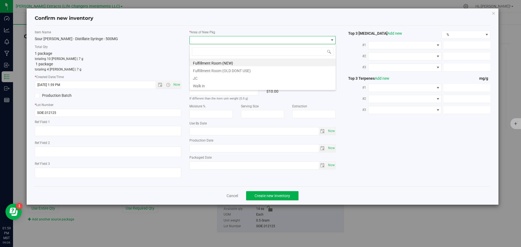
scroll to position [8, 146]
click at [203, 64] on li "Fulfillment Room (NEW)" at bounding box center [263, 63] width 146 height 8
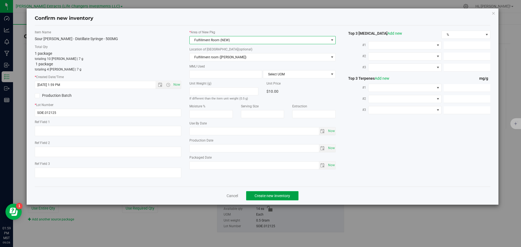
click at [285, 197] on span "Create new inventory" at bounding box center [272, 196] width 36 height 4
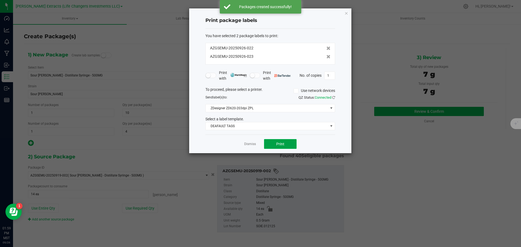
click at [283, 145] on span "Print" at bounding box center [280, 144] width 8 height 4
click at [345, 13] on icon "button" at bounding box center [346, 13] width 4 height 7
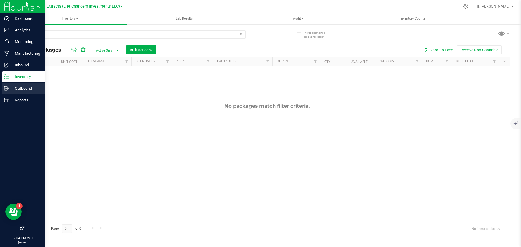
click at [9, 85] on div "Outbound" at bounding box center [23, 88] width 43 height 11
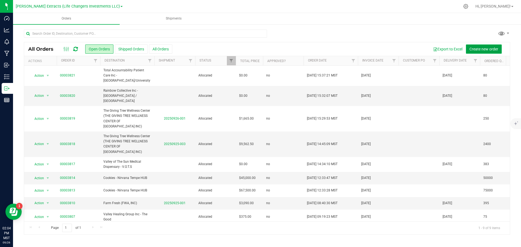
click at [477, 47] on span "Create new order" at bounding box center [483, 49] width 29 height 4
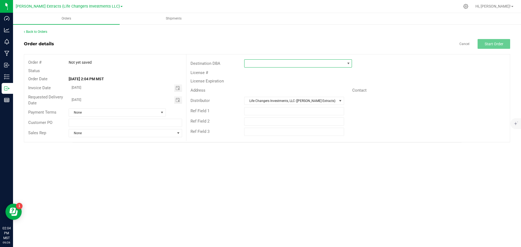
click at [348, 63] on span at bounding box center [348, 63] width 4 height 4
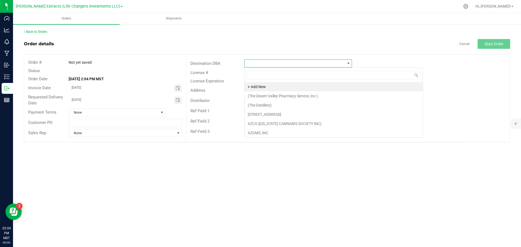
scroll to position [8, 108]
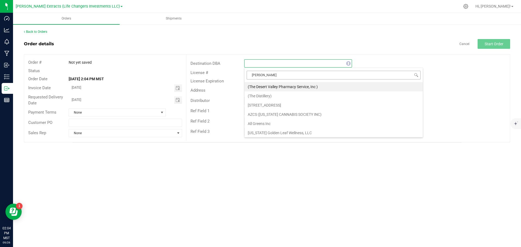
type input "southern"
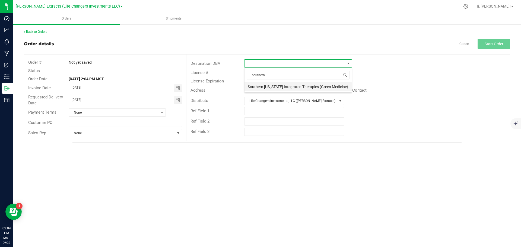
click at [297, 84] on li "Southern [US_STATE] Integrated Therapies (Green Medicine)" at bounding box center [297, 86] width 107 height 9
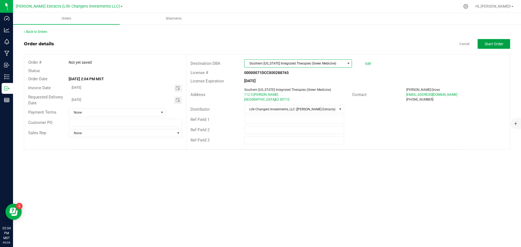
click at [494, 42] on span "Start Order" at bounding box center [493, 44] width 19 height 4
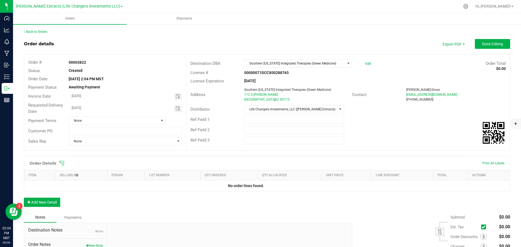
click at [63, 159] on div "Order Details Print All Labels" at bounding box center [266, 163] width 485 height 14
click at [63, 163] on icon at bounding box center [61, 163] width 5 height 5
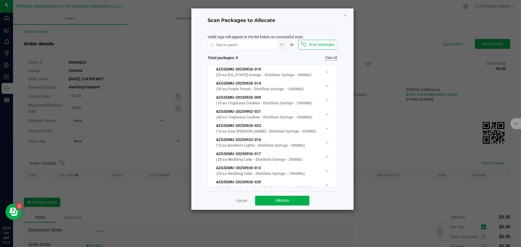
click at [329, 59] on link "Clear All" at bounding box center [331, 58] width 12 height 5
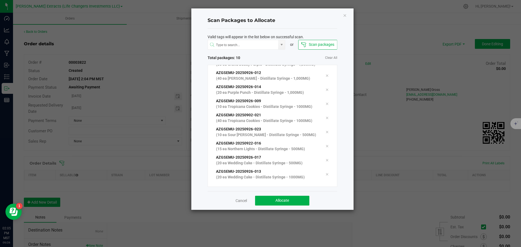
scroll to position [39, 0]
click at [297, 204] on button "Allocate" at bounding box center [282, 201] width 54 height 10
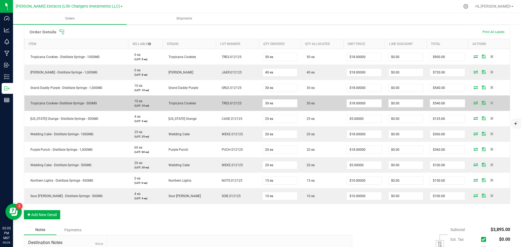
scroll to position [163, 0]
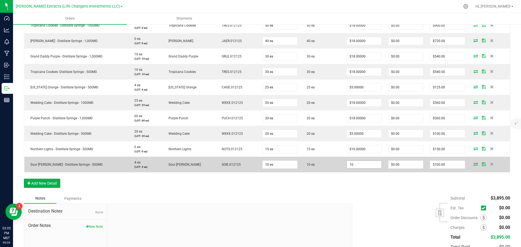
click at [368, 165] on input "10" at bounding box center [364, 165] width 34 height 8
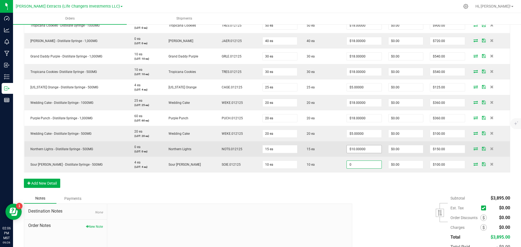
type input "0"
type input "10"
type input "$0.00000"
type input "$0.00"
click at [365, 150] on input "10" at bounding box center [364, 149] width 34 height 8
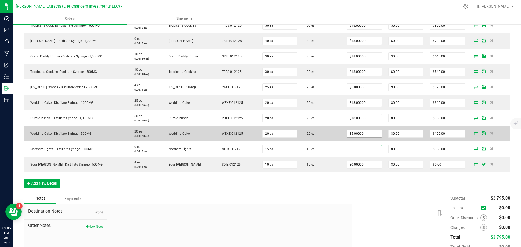
type input "0"
type input "5"
type input "$0.00000"
type input "$0.00"
click at [365, 130] on input "5" at bounding box center [364, 134] width 34 height 8
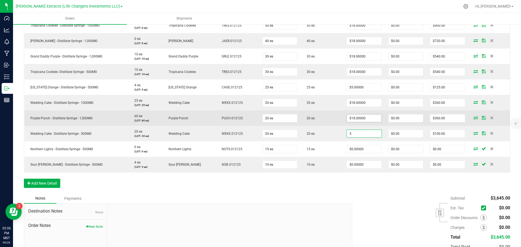
type input "18"
type input "$5.00000"
click at [365, 119] on input "18" at bounding box center [364, 118] width 34 height 8
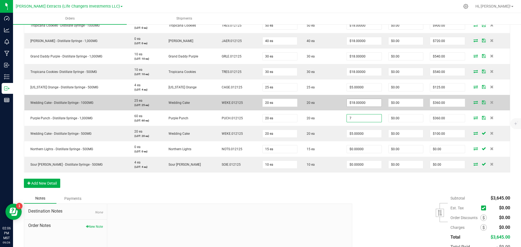
type input "7"
type input "18"
type input "$7.00000"
type input "$140.00"
click at [369, 102] on input "18" at bounding box center [364, 103] width 34 height 8
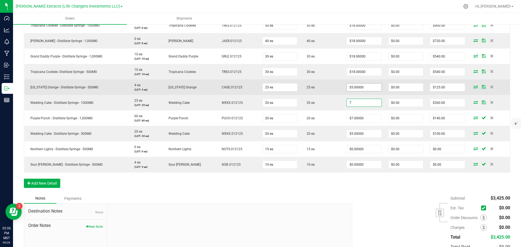
type input "7"
type input "5"
type input "$7.00000"
type input "$140.00"
click at [367, 87] on input "5" at bounding box center [364, 88] width 34 height 8
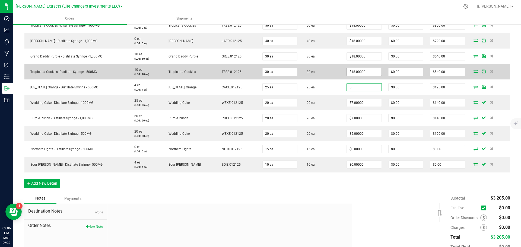
type input "18"
type input "$5.00000"
click at [366, 73] on input "18" at bounding box center [364, 72] width 34 height 8
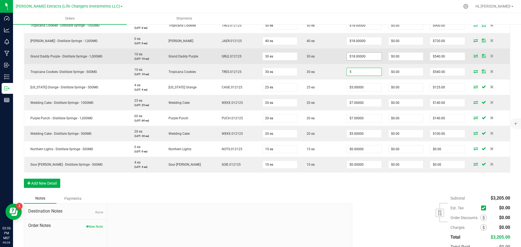
type input "5"
type input "18"
type input "$5.00000"
type input "$150.00"
click at [367, 56] on input "18" at bounding box center [364, 57] width 34 height 8
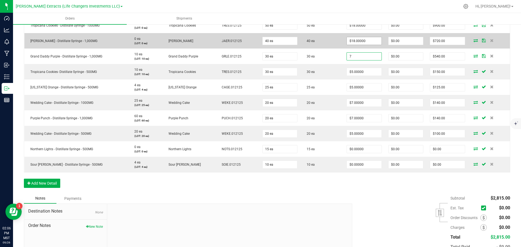
type input "7"
type input "18"
type input "$7.00000"
type input "$210.00"
click at [367, 42] on input "18" at bounding box center [364, 41] width 34 height 8
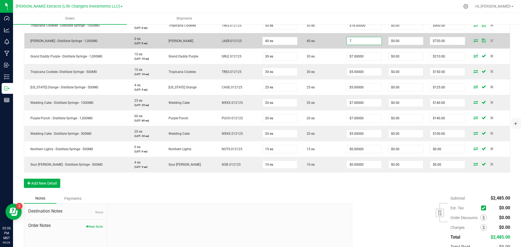
type input "$7.00000"
type input "$280.00"
click at [367, 45] on span "$7.00000" at bounding box center [363, 41] width 35 height 8
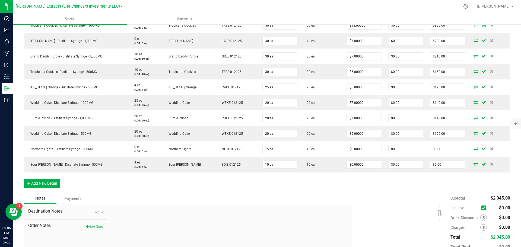
scroll to position [81, 0]
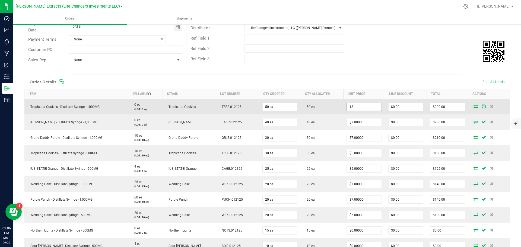
click at [363, 106] on input "18" at bounding box center [364, 107] width 34 height 8
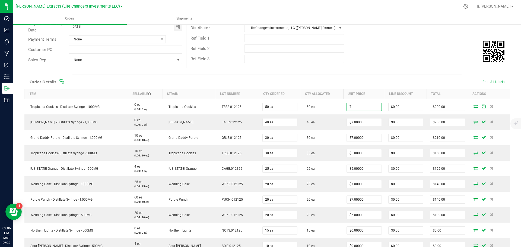
type input "$7.00000"
type input "$350.00"
click at [380, 80] on span at bounding box center [302, 81] width 486 height 5
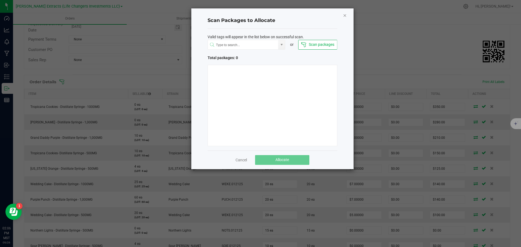
click at [344, 14] on icon "Close" at bounding box center [345, 15] width 4 height 7
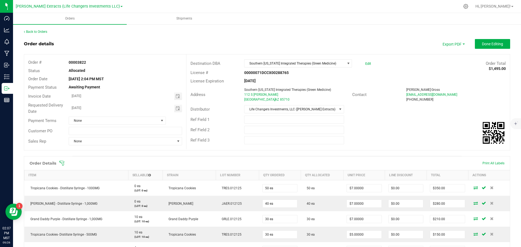
scroll to position [198, 0]
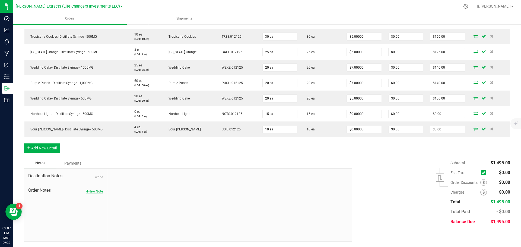
drag, startPoint x: 96, startPoint y: 187, endPoint x: 95, endPoint y: 193, distance: 5.7
click at [96, 188] on span "Order Notes" at bounding box center [65, 190] width 75 height 7
click at [95, 193] on button "New Note" at bounding box center [94, 191] width 17 height 5
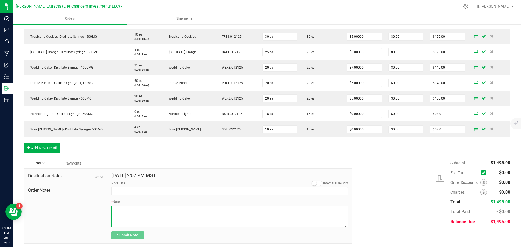
click at [139, 219] on textarea "* Note" at bounding box center [229, 217] width 236 height 22
type textarea "."
type textarea "x25 .500mg syringes included as promo"
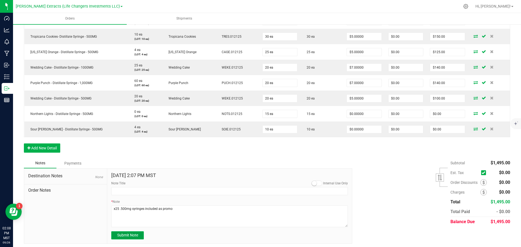
click at [128, 234] on span "Submit Note" at bounding box center [127, 235] width 21 height 4
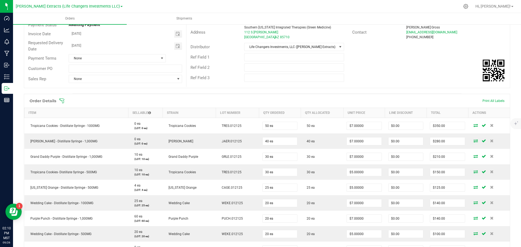
scroll to position [0, 0]
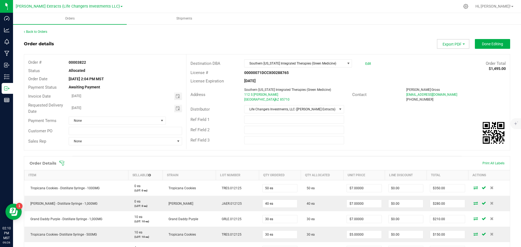
click at [448, 41] on span "Export PDF" at bounding box center [453, 44] width 33 height 10
click at [440, 61] on span "Invoice PDF" at bounding box center [450, 61] width 34 height 8
